Goal: Information Seeking & Learning: Learn about a topic

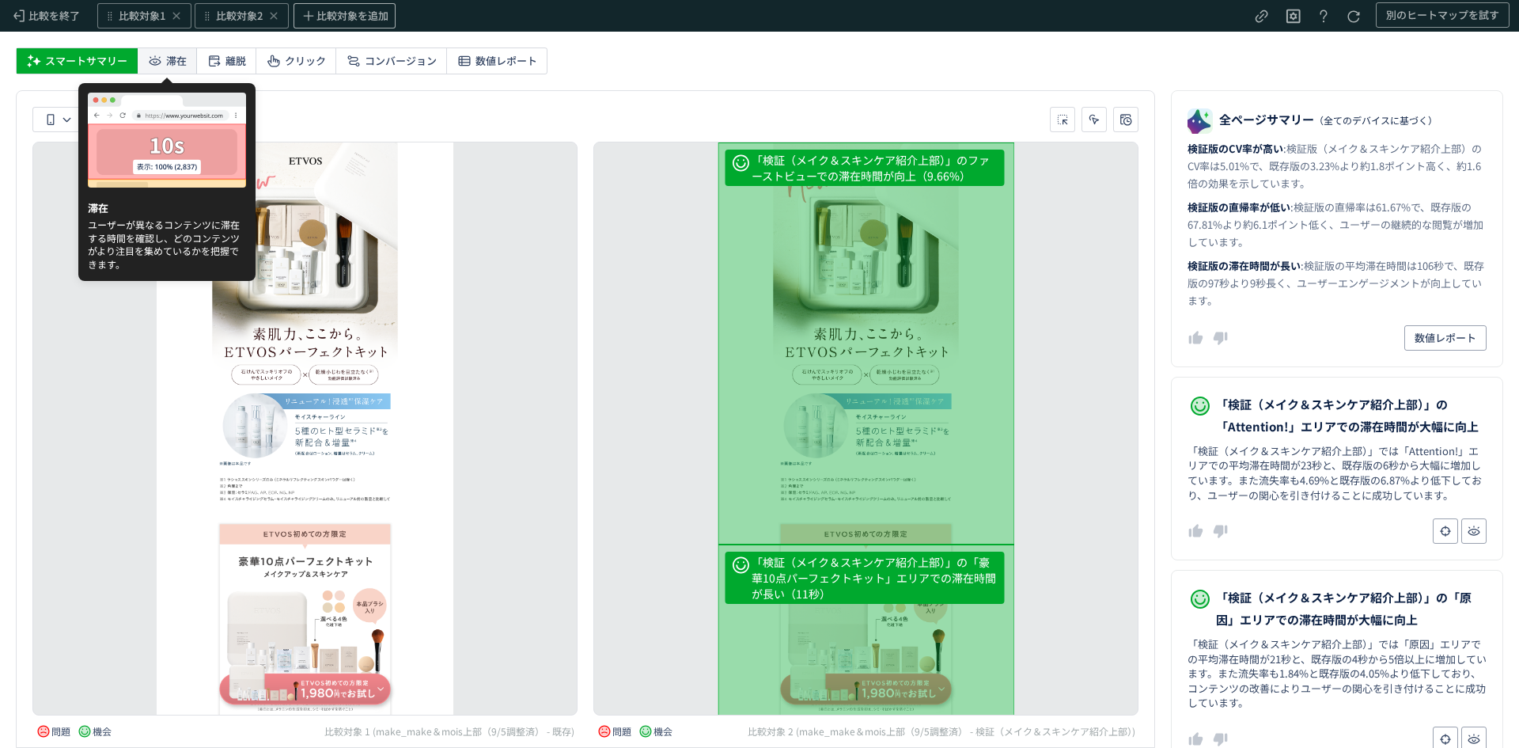
click at [157, 55] on icon at bounding box center [155, 61] width 16 height 16
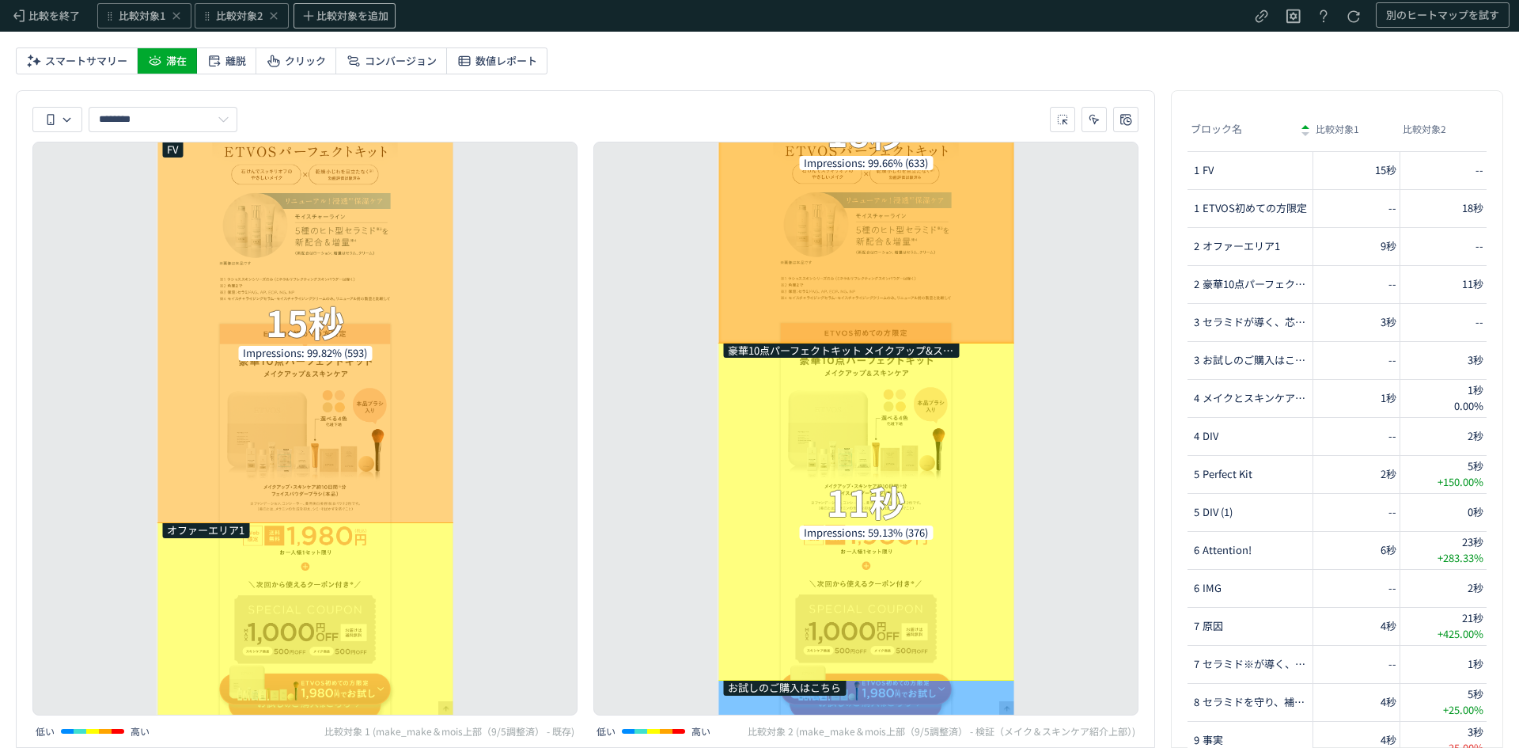
scroll to position [200, 0]
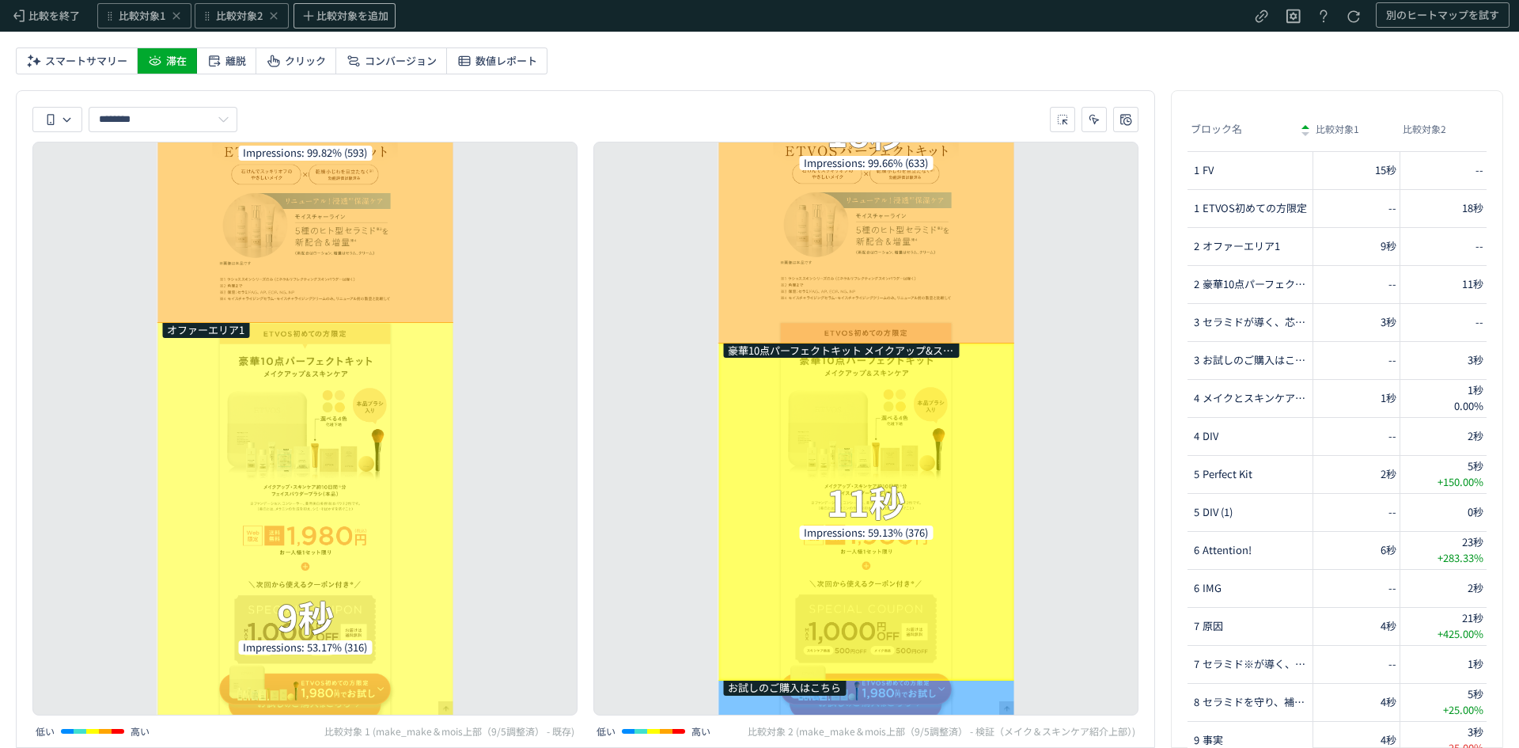
drag, startPoint x: 845, startPoint y: 313, endPoint x: 916, endPoint y: 452, distance: 156.4
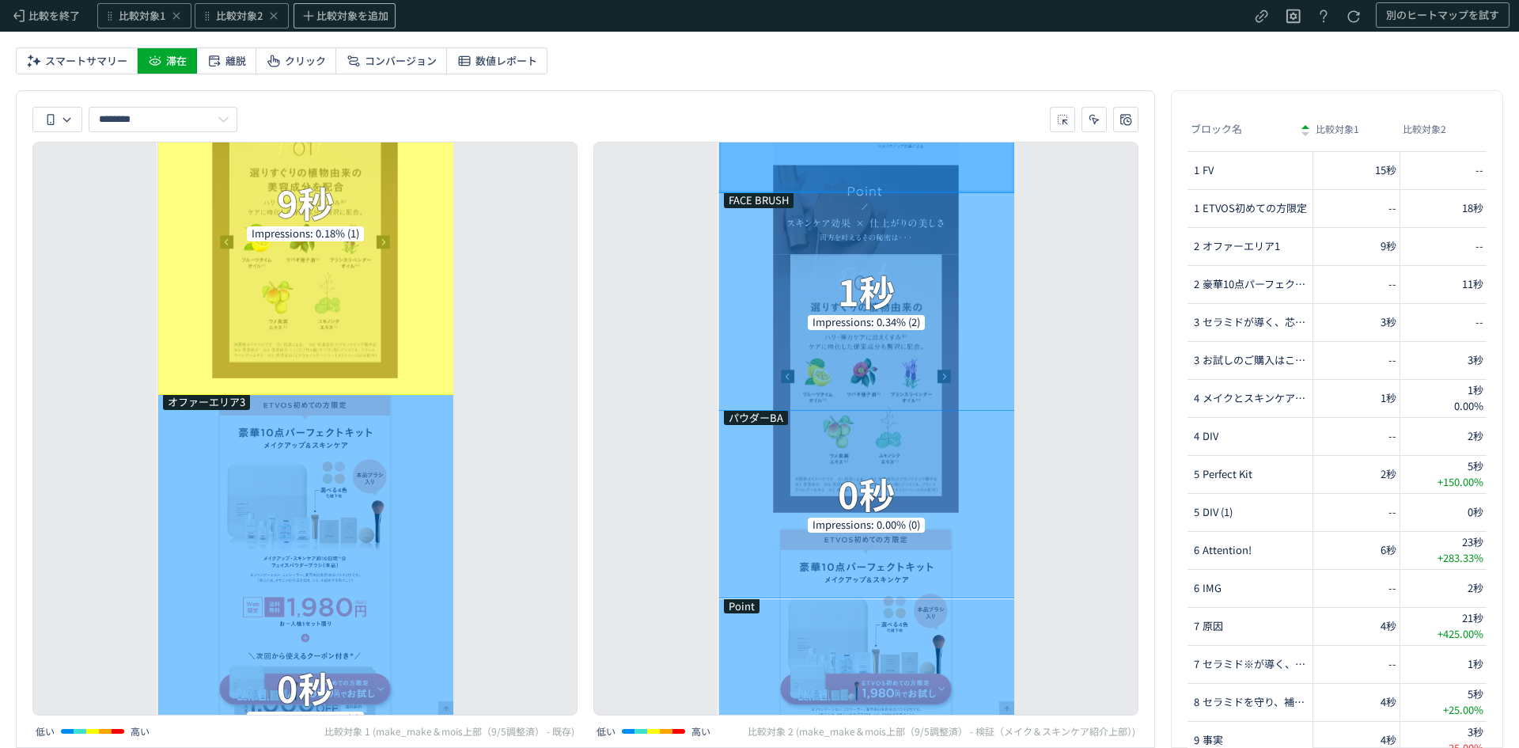
scroll to position [25759, 0]
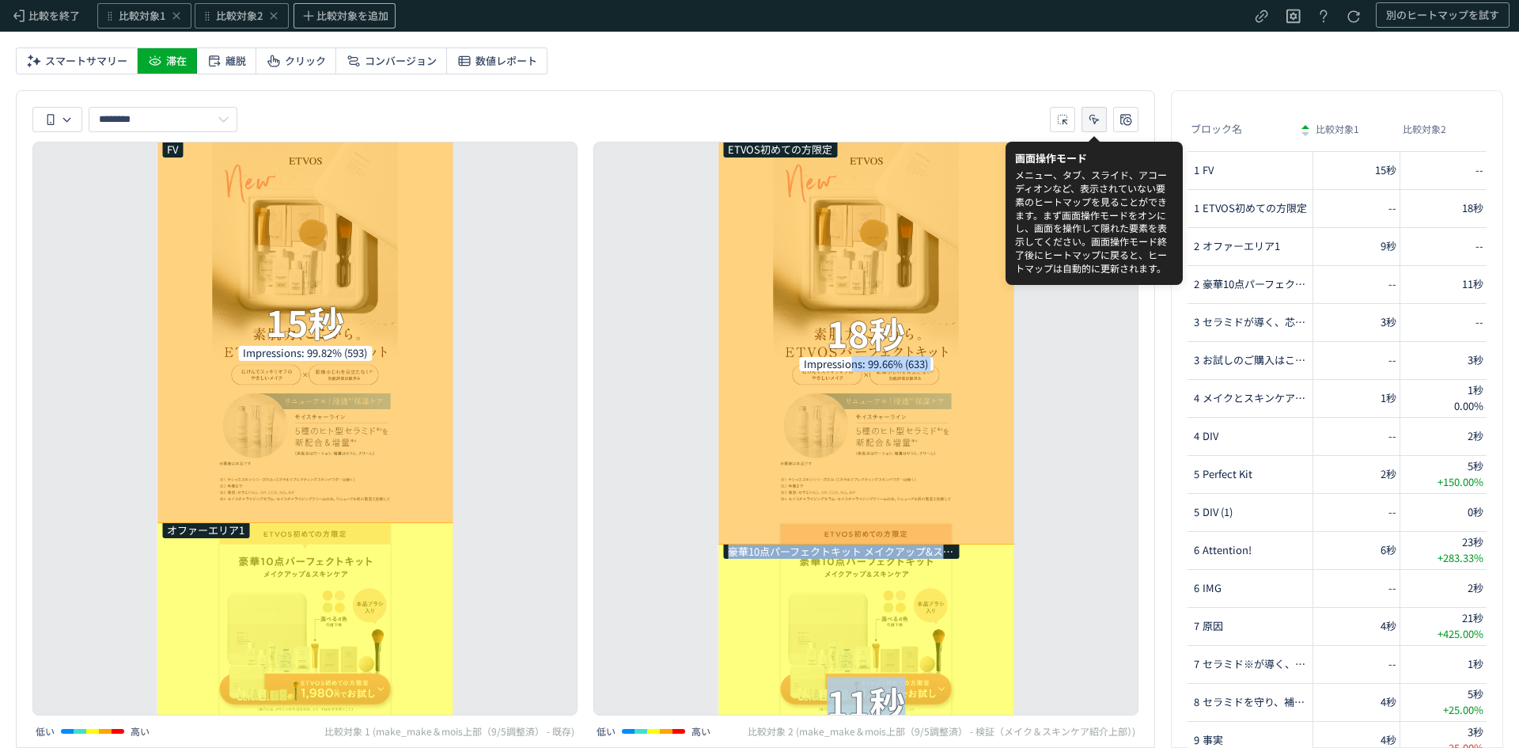
click at [1092, 115] on icon "heatmap-toolbar-container" at bounding box center [1094, 120] width 16 height 16
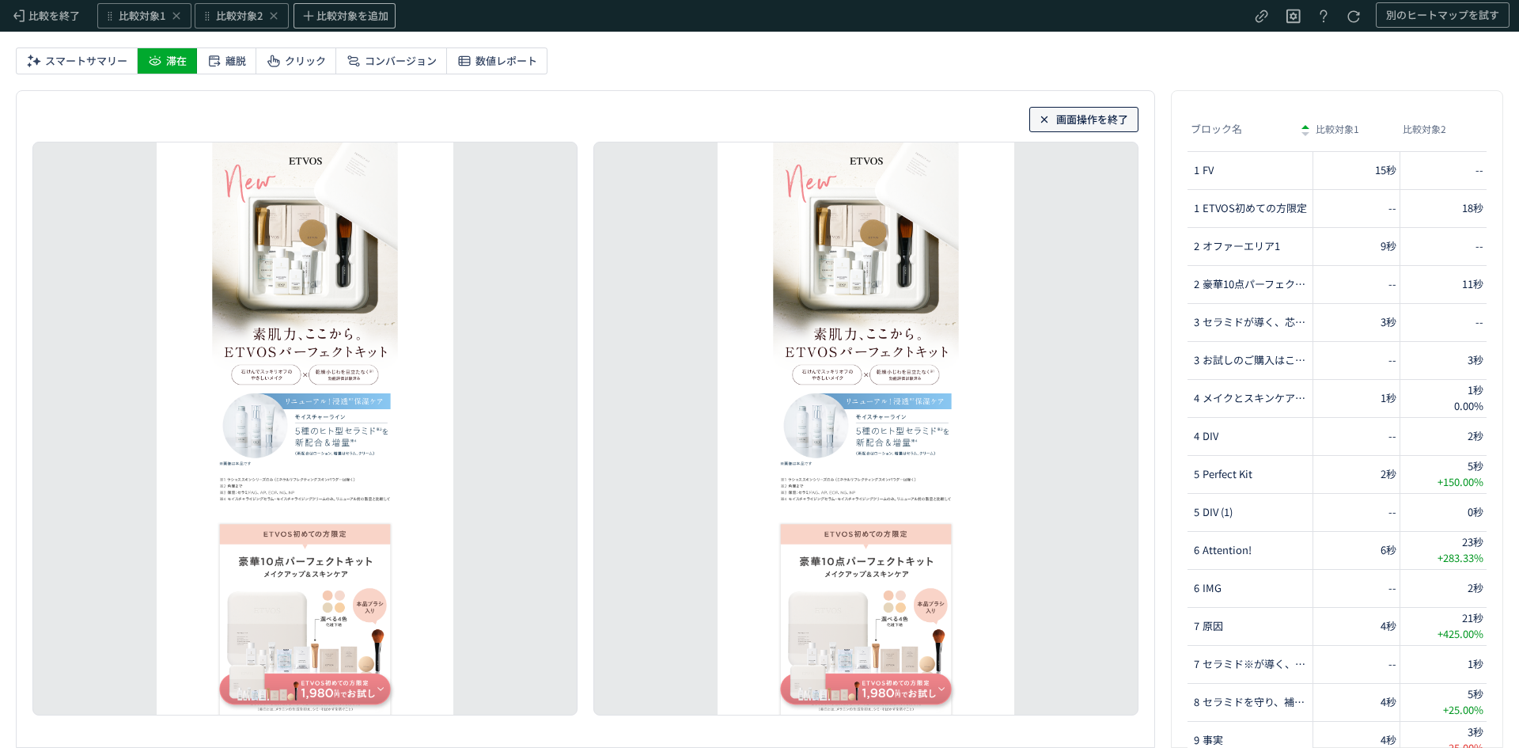
click at [1092, 115] on span "画面操作を終了" at bounding box center [1092, 119] width 72 height 25
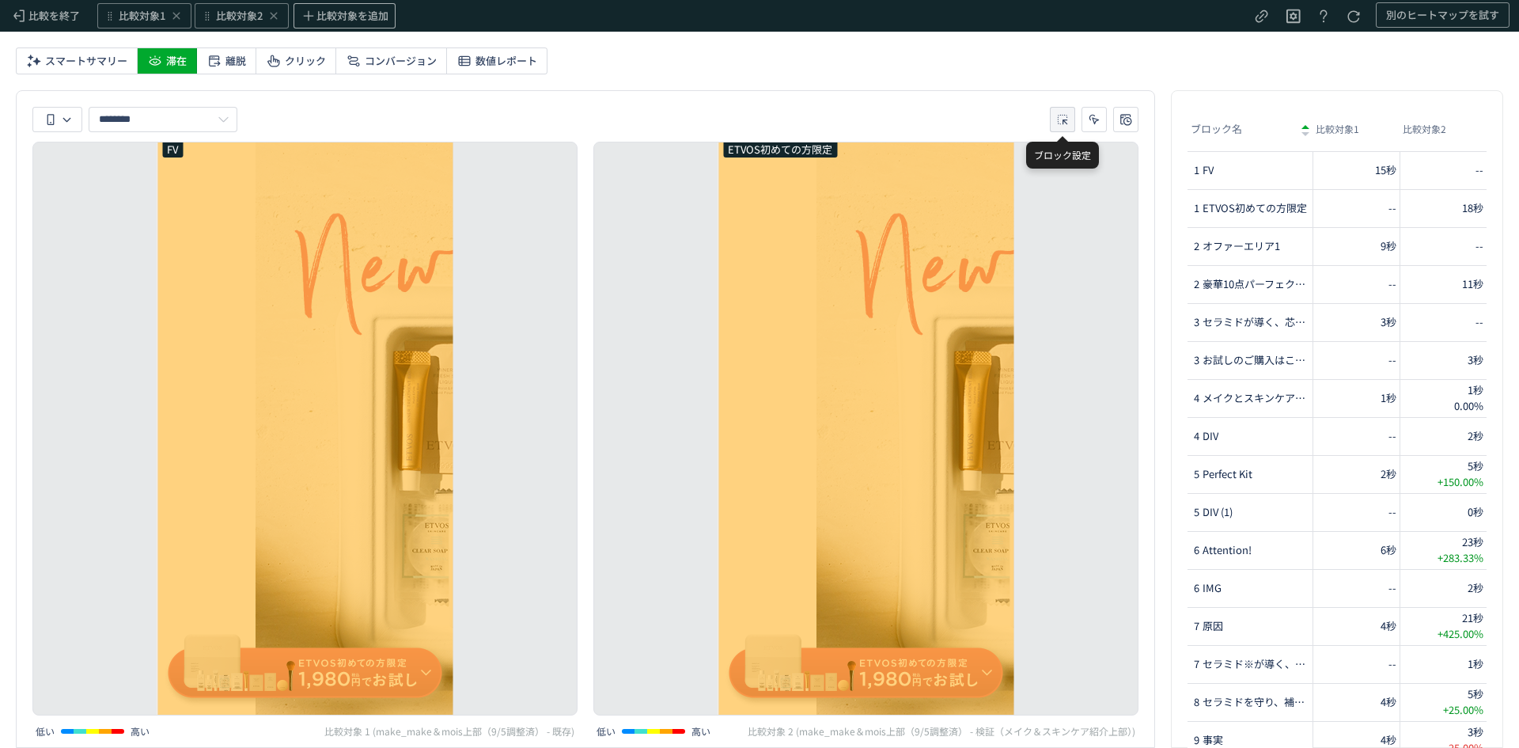
click at [1068, 119] on icon "heatmap-toolbar-container" at bounding box center [1062, 120] width 16 height 16
click at [1104, 286] on div "ETVOS初めての方限定 18秒 Impressions: 99.66% (633) 豪華10点パーフェクトキット メイクアップ&スキンケア 選べる4色 化粧…" at bounding box center [865, 429] width 545 height 574
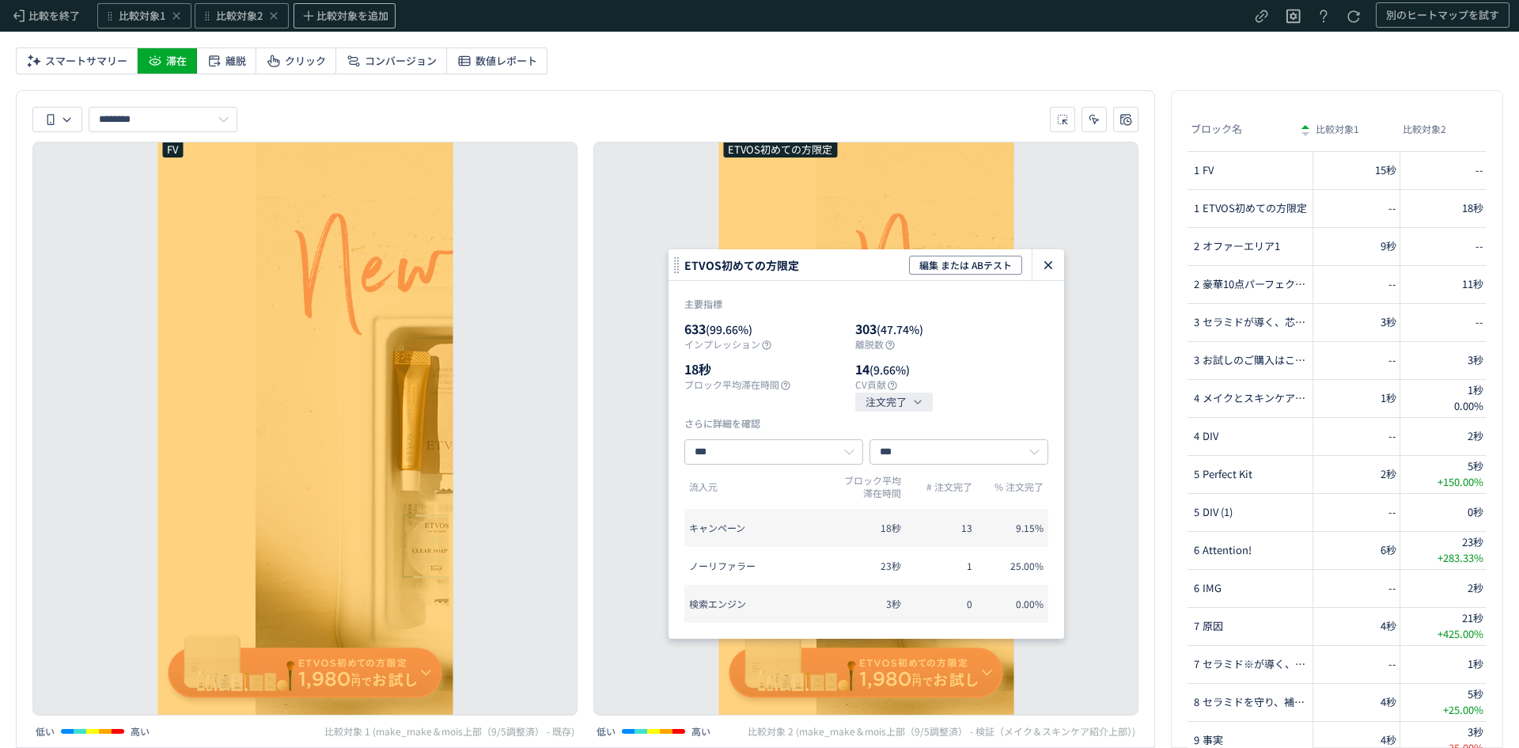
click at [1046, 268] on icon "heatmap-click-data-modal" at bounding box center [1048, 265] width 19 height 19
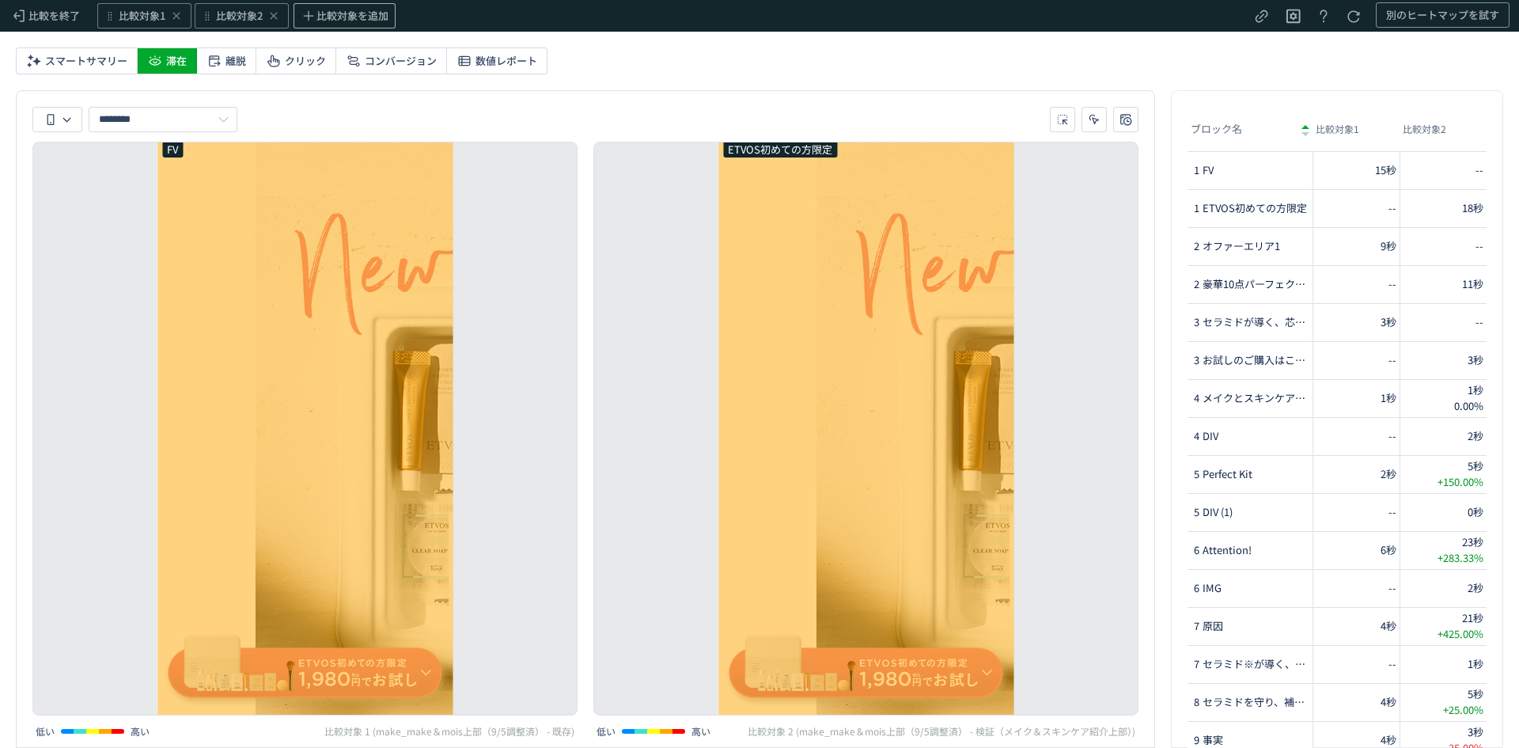
click at [1063, 243] on div "ETVOS初めての方限定 18秒 Impressions: 99.66% (633) 豪華10点パーフェクトキット メイクアップ&スキンケア 選べる4色 化粧…" at bounding box center [865, 429] width 545 height 574
click at [1293, 11] on use "heatmap-header" at bounding box center [1293, 16] width 14 height 14
click at [1066, 229] on div "ETVOS初めての方限定 18秒 Impressions: 99.66% (633) 豪華10点パーフェクトキット メイクアップ&スキンケア 選べる4色 化粧…" at bounding box center [865, 429] width 545 height 574
click at [59, 282] on div "FV 15秒 Impressions: 99.82% (593) オファーエリア1 9秒 Impressions: 53.17% (316) セラミドが導く、…" at bounding box center [304, 429] width 545 height 574
